Goal: Information Seeking & Learning: Check status

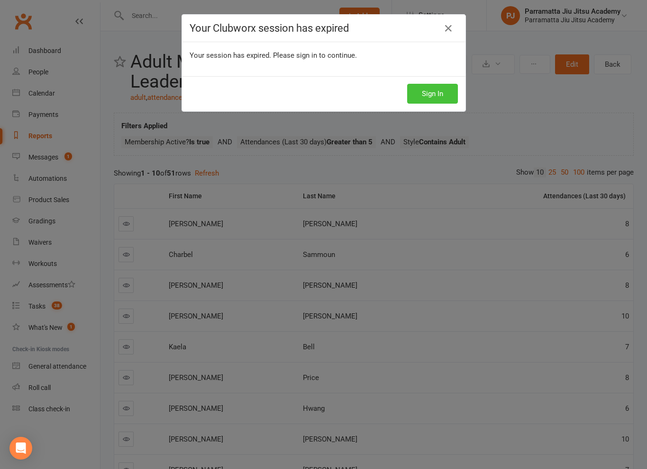
click at [440, 90] on button "Sign In" at bounding box center [432, 94] width 51 height 20
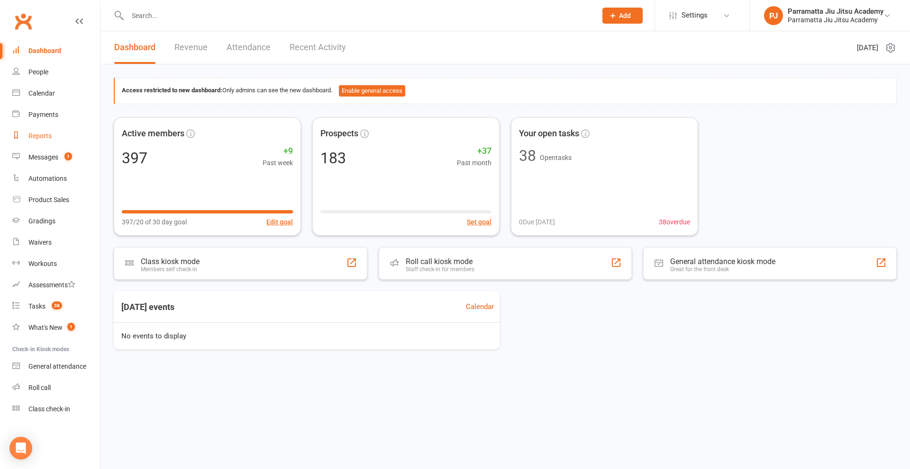
click at [43, 136] on div "Reports" at bounding box center [39, 136] width 23 height 8
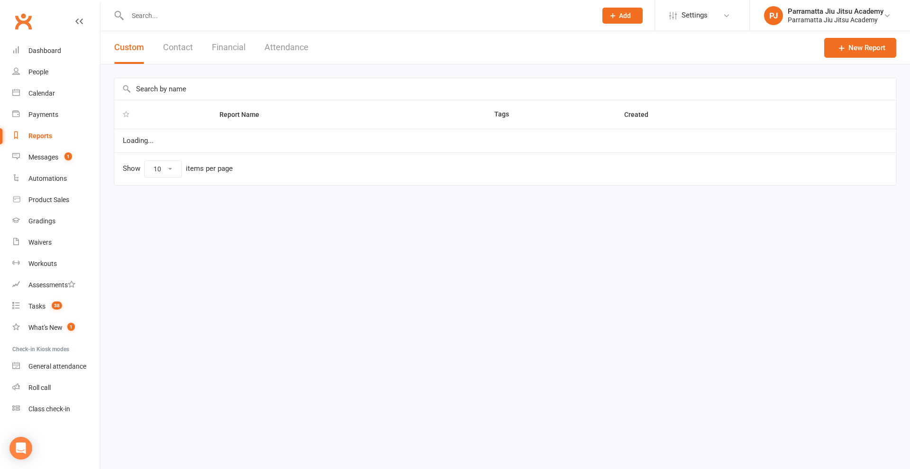
select select "25"
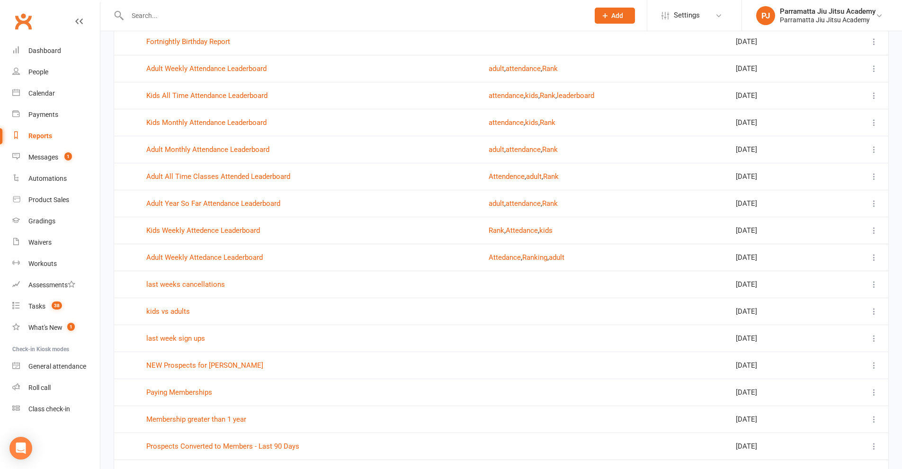
scroll to position [284, 0]
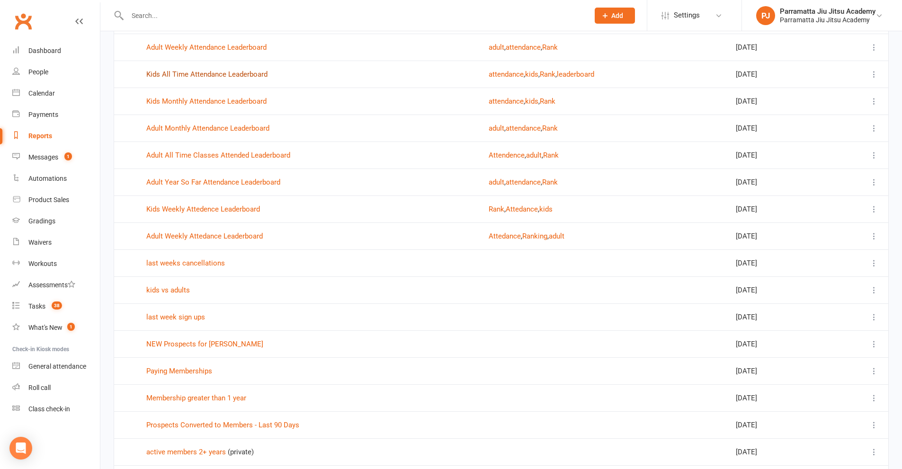
click at [221, 73] on link "Kids All Time Attendance Leaderboard" at bounding box center [206, 74] width 121 height 9
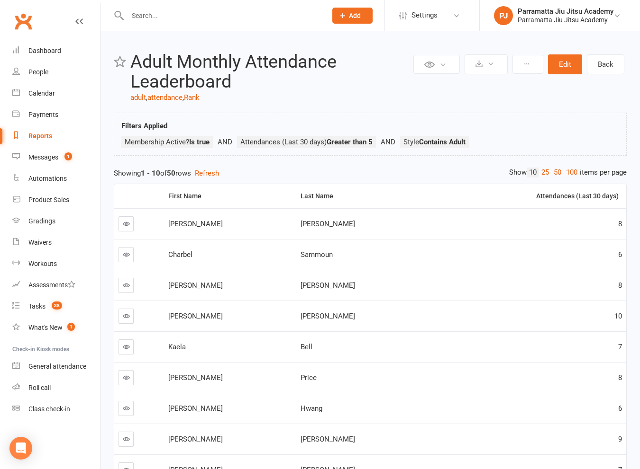
click at [192, 224] on span "[PERSON_NAME]" at bounding box center [195, 224] width 54 height 9
click at [187, 224] on span "[PERSON_NAME]" at bounding box center [195, 224] width 54 height 9
click at [180, 227] on span "[PERSON_NAME]" at bounding box center [195, 224] width 54 height 9
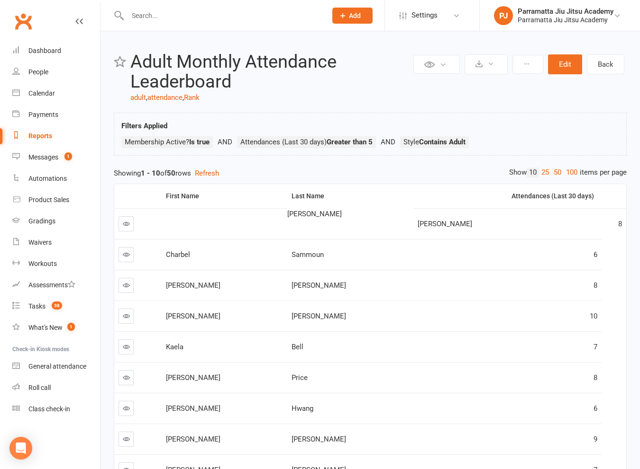
drag, startPoint x: 645, startPoint y: 270, endPoint x: 368, endPoint y: 205, distance: 284.2
click at [367, 206] on th "Last Name" at bounding box center [350, 196] width 126 height 24
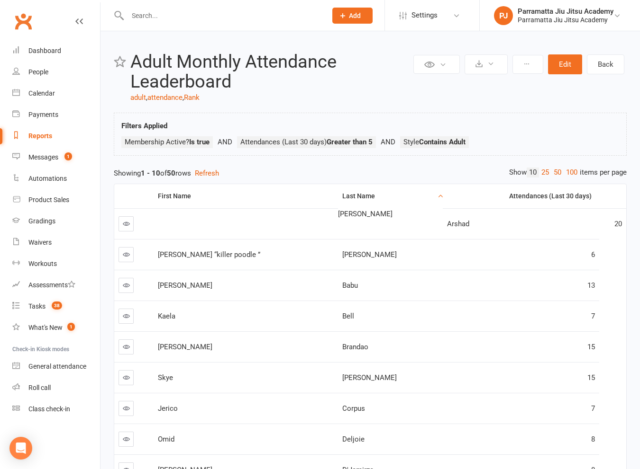
click at [401, 100] on header "Private Report Only visible by me Public Report Visible to everyone Export to C…" at bounding box center [370, 77] width 513 height 51
click at [351, 196] on div "Last Name" at bounding box center [388, 196] width 93 height 7
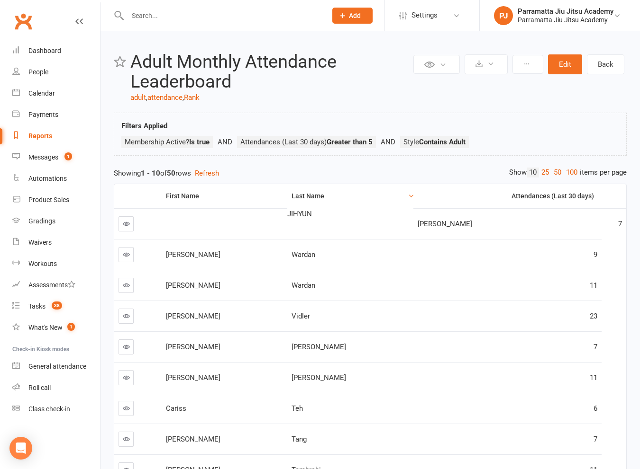
click at [376, 198] on th "Last Name" at bounding box center [350, 196] width 126 height 24
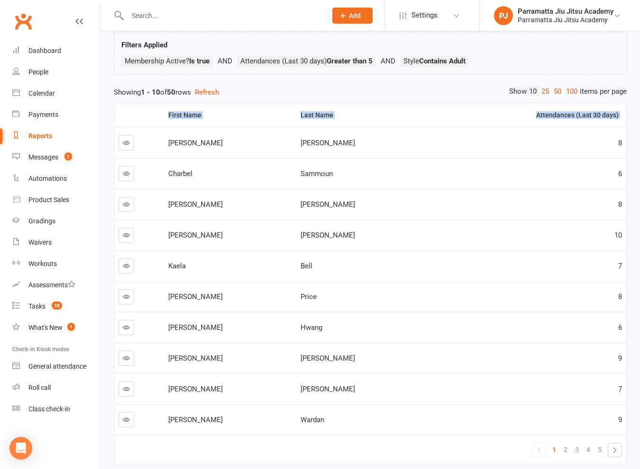
scroll to position [122, 0]
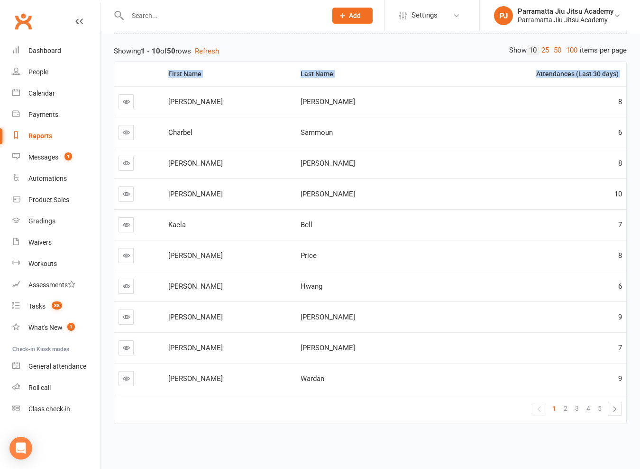
drag, startPoint x: 178, startPoint y: 225, endPoint x: 576, endPoint y: 452, distance: 458.1
click at [576, 452] on div "Private Report Only visible by me Public Report Visible to everyone Export to C…" at bounding box center [369, 182] width 539 height 547
click at [476, 264] on td "8" at bounding box center [527, 255] width 198 height 31
click at [300, 226] on span "Bell" at bounding box center [306, 225] width 12 height 9
